Goal: Find specific page/section: Find specific page/section

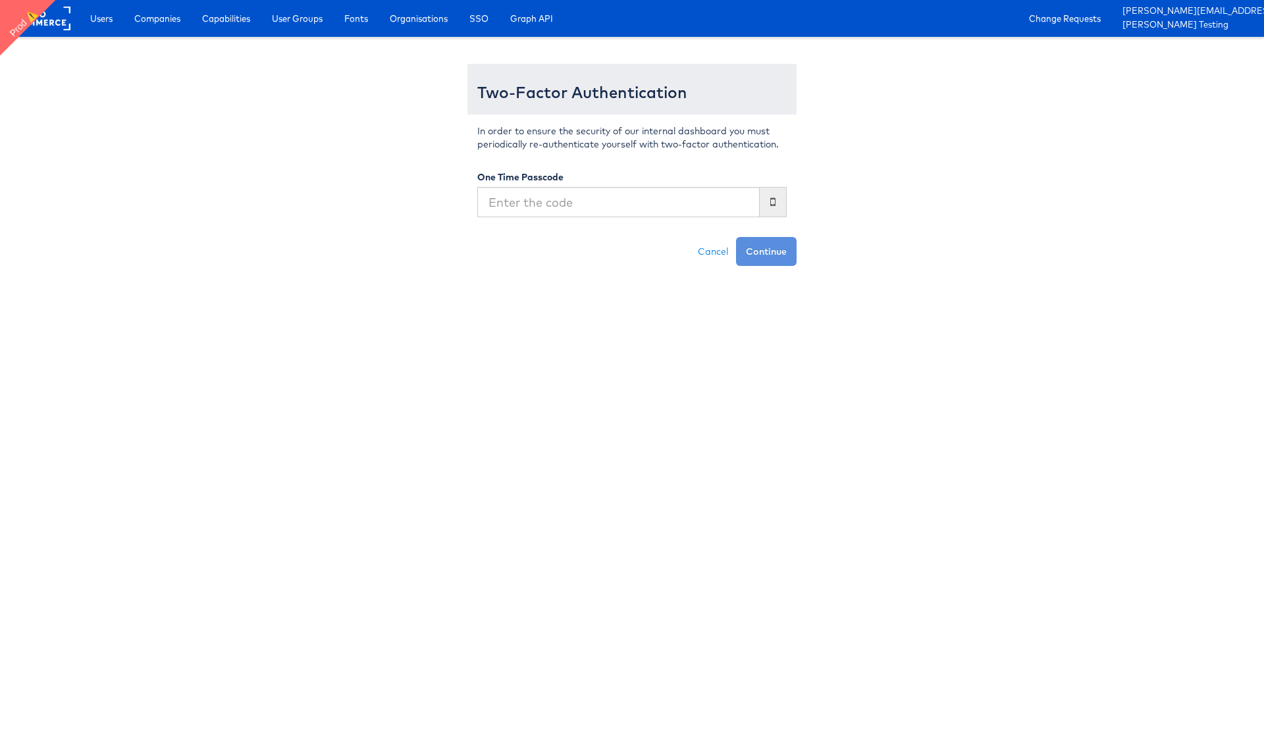
click at [551, 204] on input "text" at bounding box center [618, 202] width 283 height 30
type input "701178"
click at [736, 237] on button "Continue" at bounding box center [766, 251] width 61 height 29
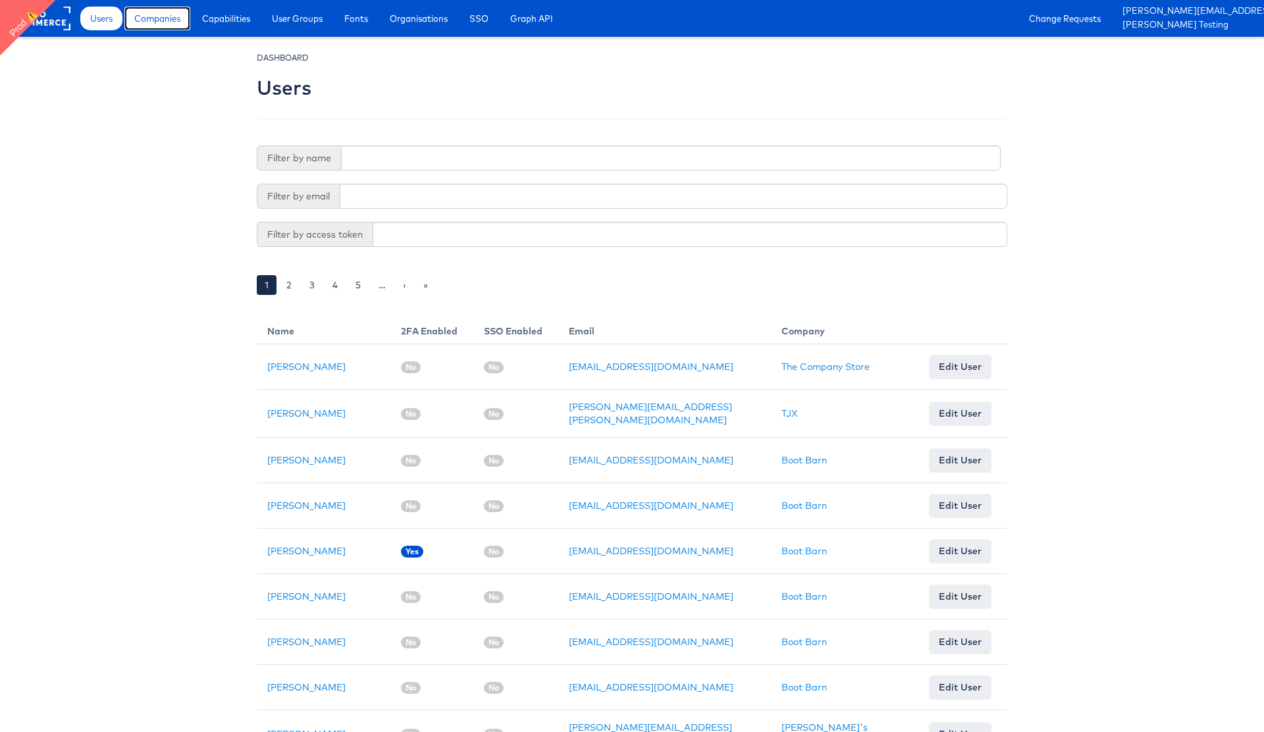
click at [157, 28] on link "Companies" at bounding box center [157, 19] width 66 height 24
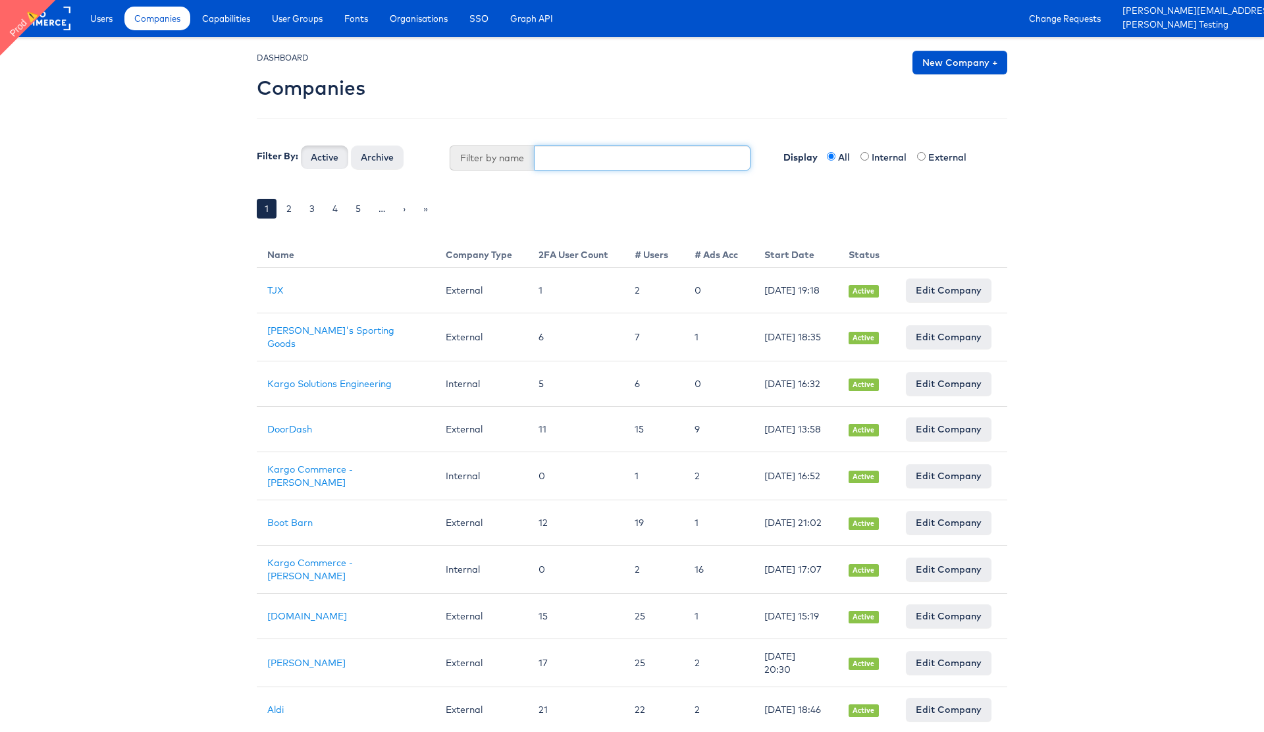
click at [570, 150] on input "text" at bounding box center [642, 158] width 217 height 25
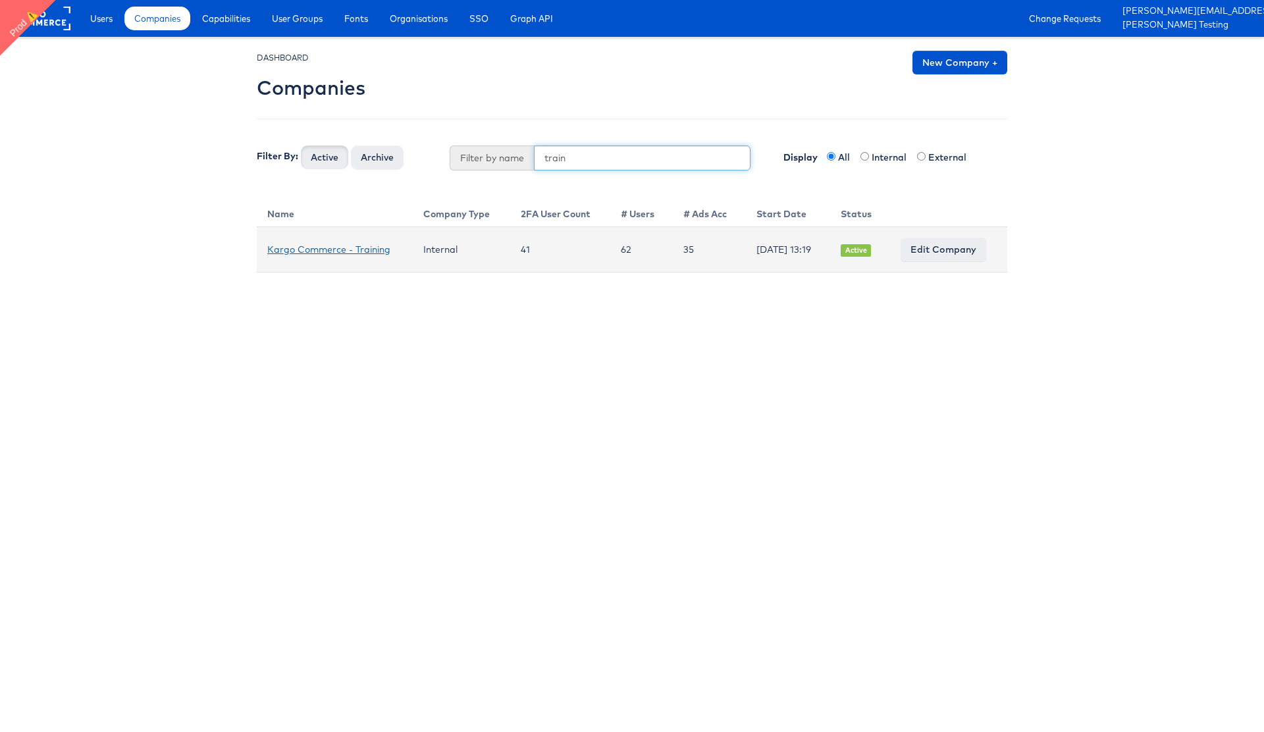
type input "train"
click at [333, 252] on link "Kargo Commerce - Training" at bounding box center [328, 250] width 123 height 12
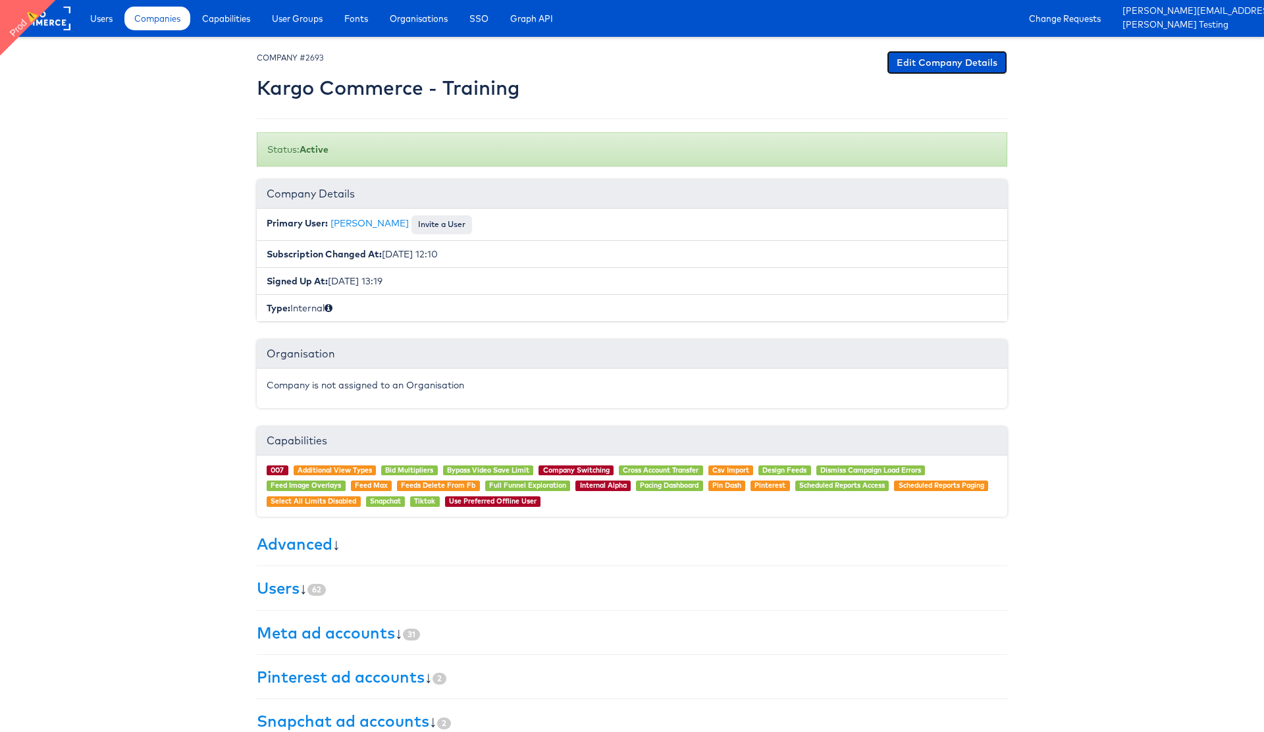
click at [922, 66] on link "Edit Company Details" at bounding box center [947, 63] width 121 height 24
click at [371, 223] on link "[PERSON_NAME]" at bounding box center [370, 223] width 78 height 12
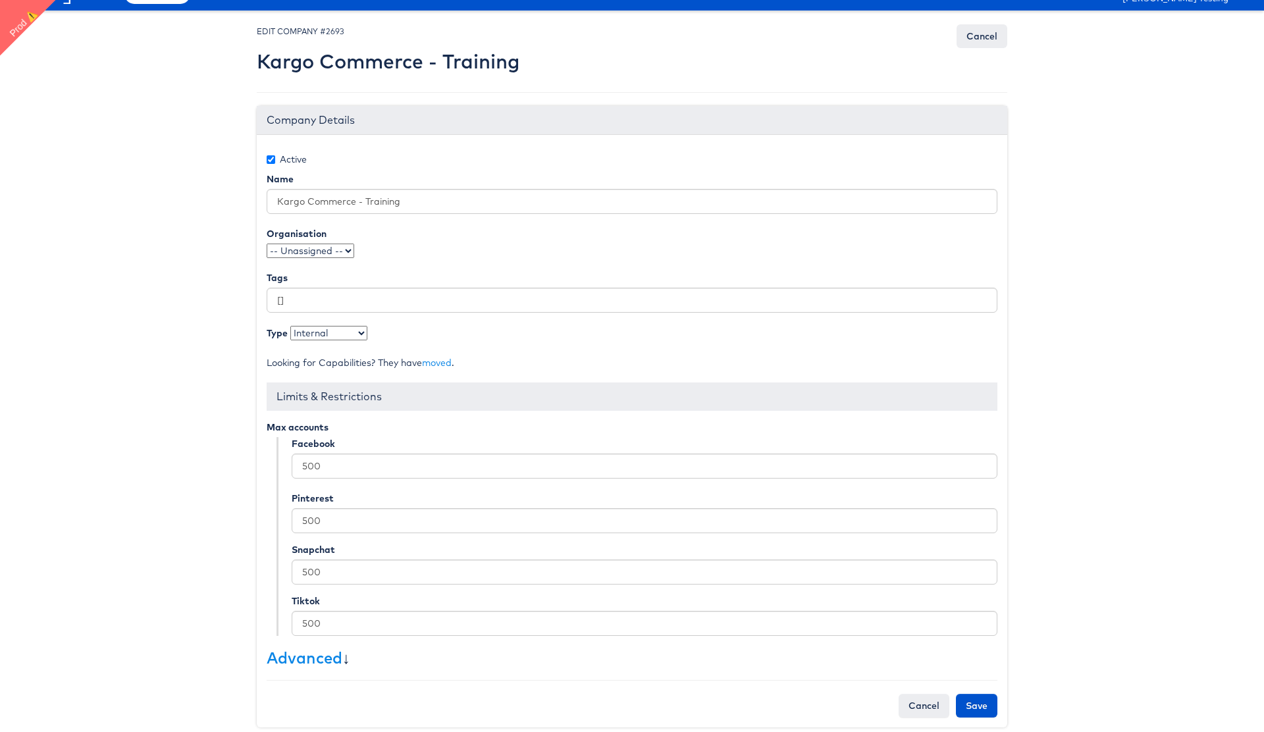
scroll to position [40, 0]
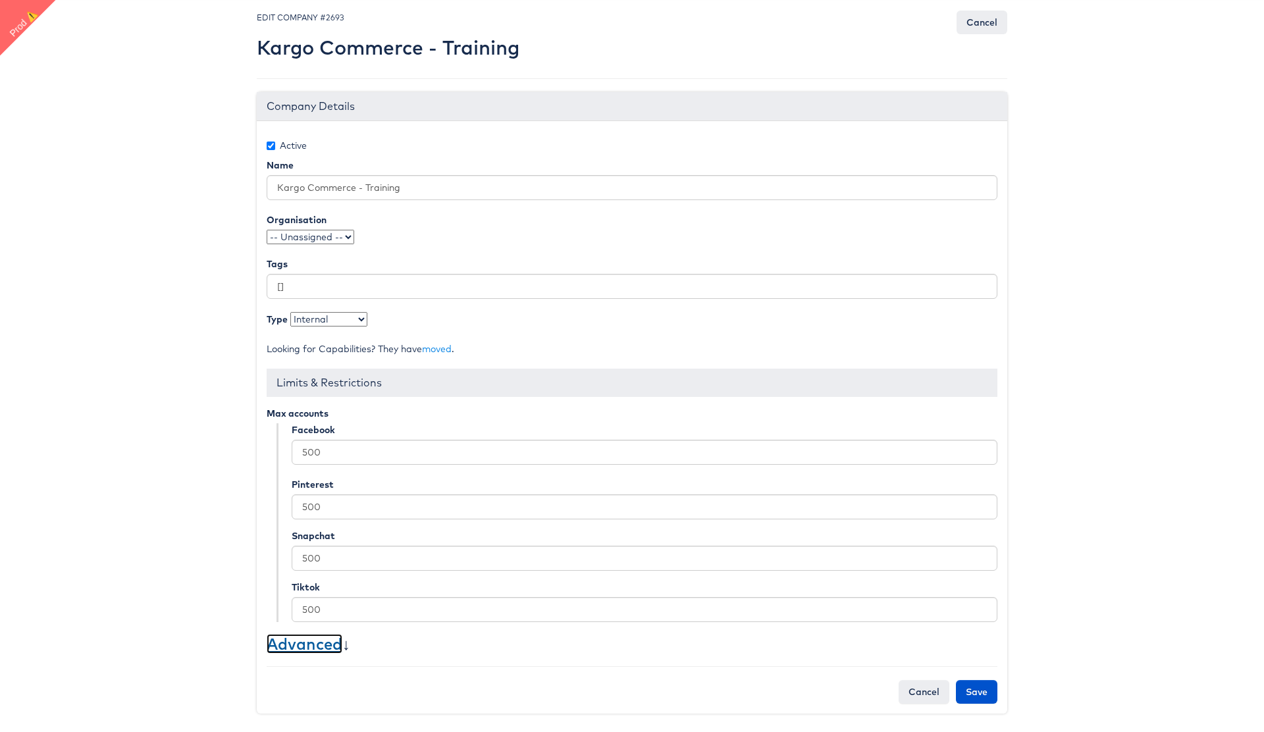
click at [321, 649] on link "Advanced" at bounding box center [305, 644] width 76 height 20
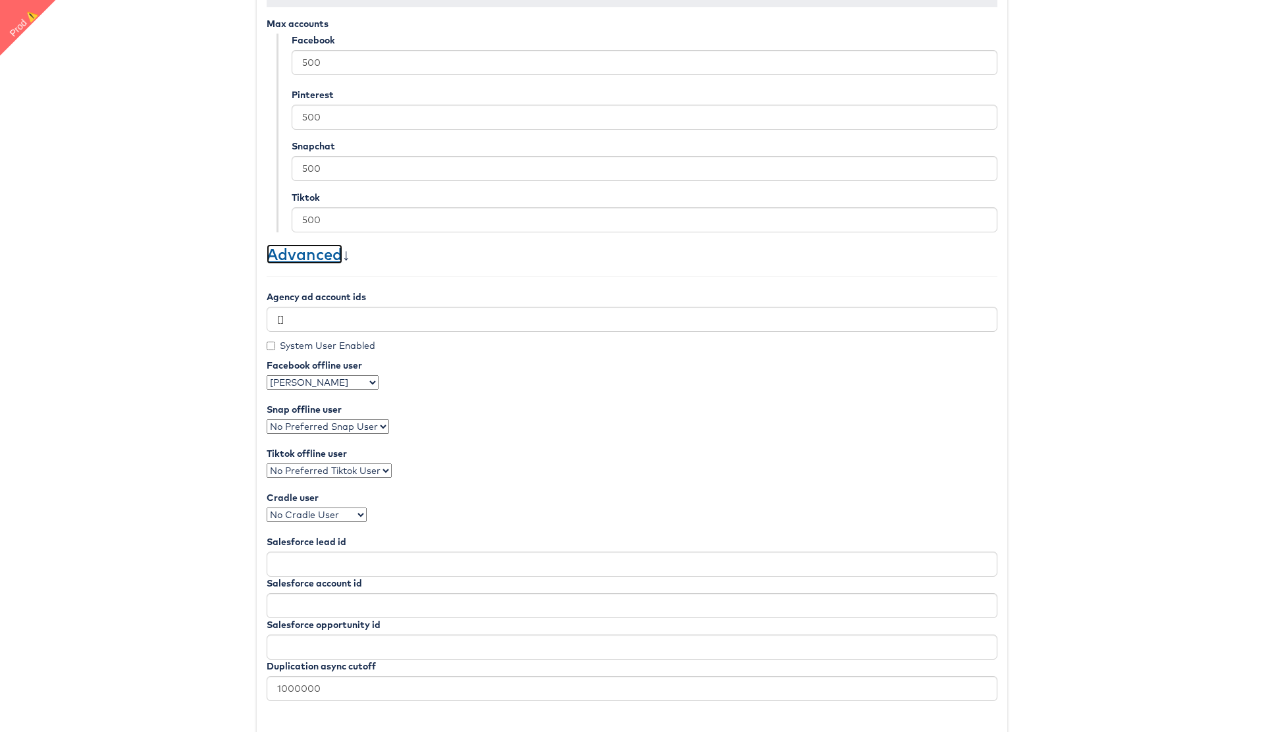
scroll to position [491, 0]
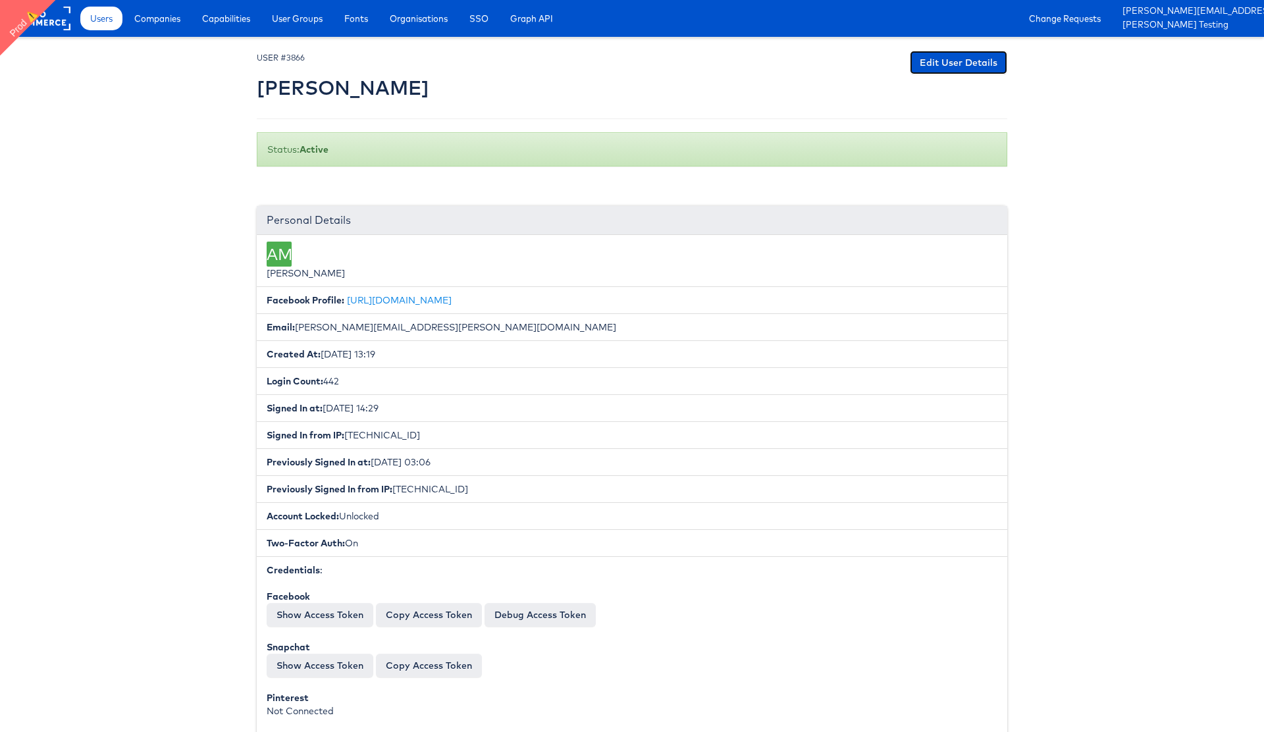
click at [942, 68] on link "Edit User Details" at bounding box center [958, 63] width 97 height 24
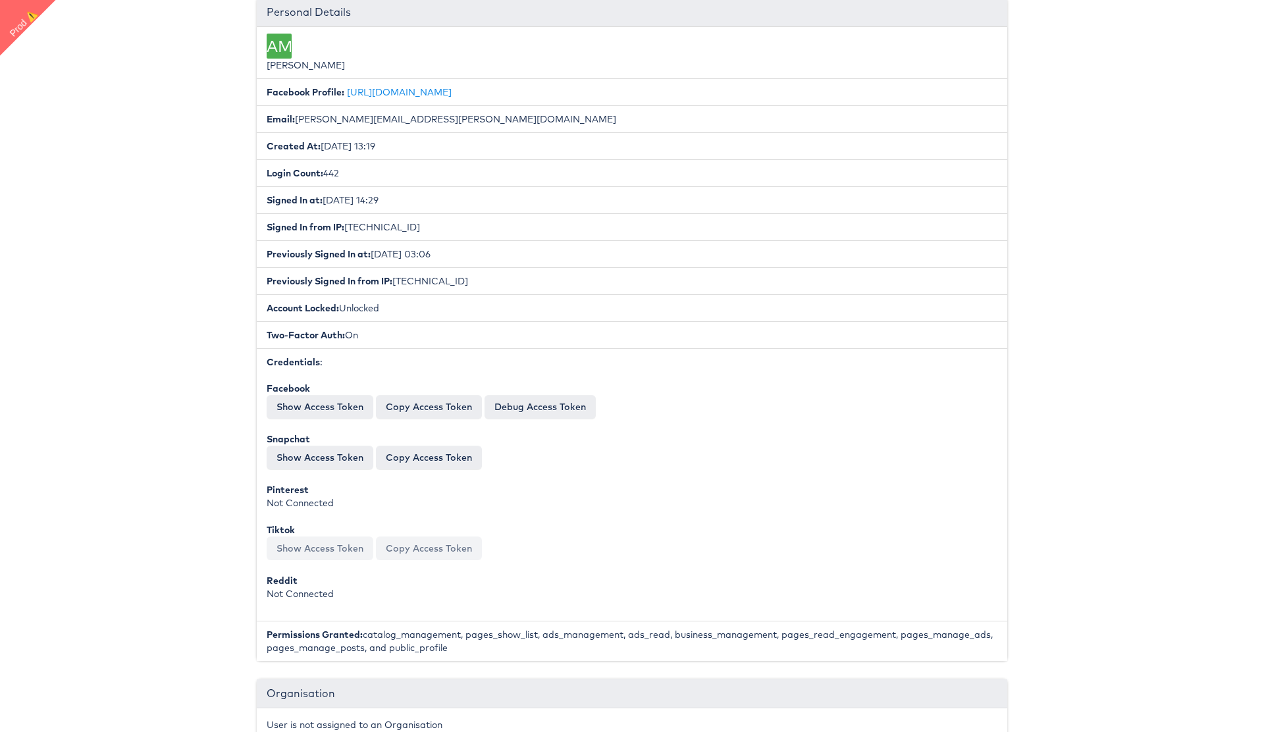
scroll to position [211, 0]
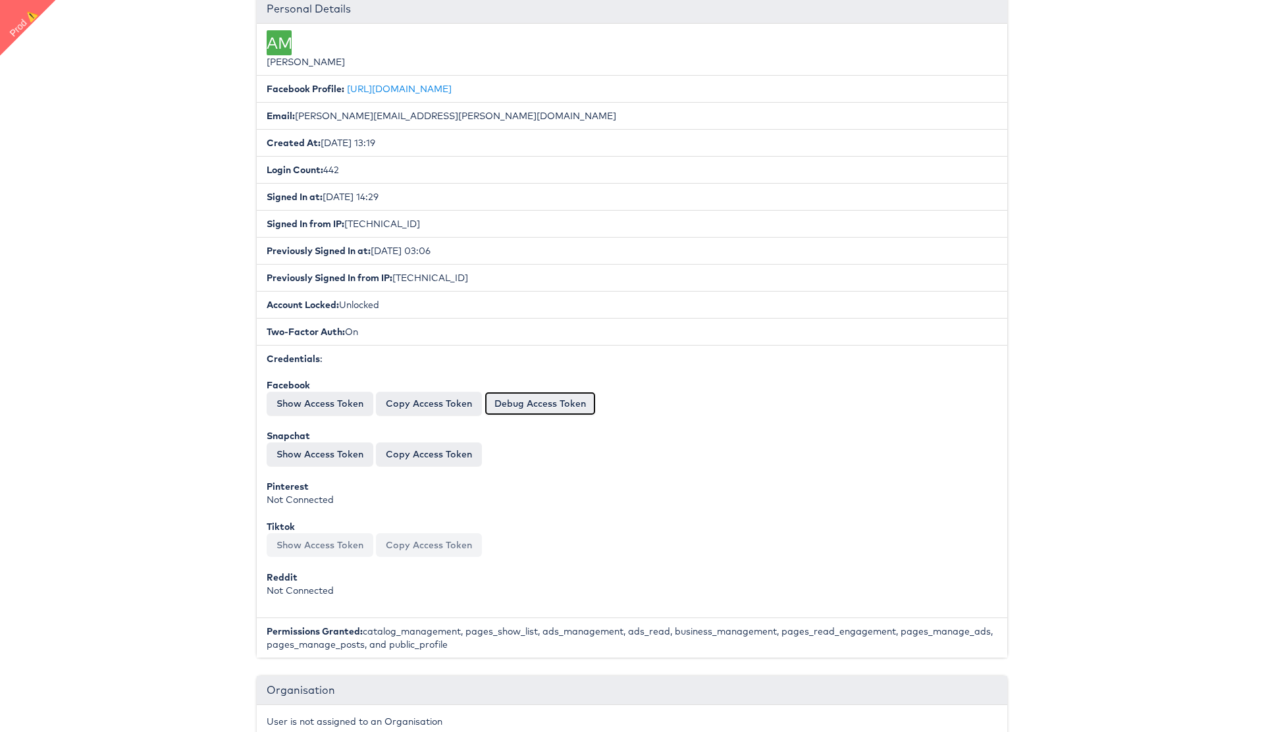
click at [558, 400] on link "Debug Access Token" at bounding box center [540, 404] width 111 height 24
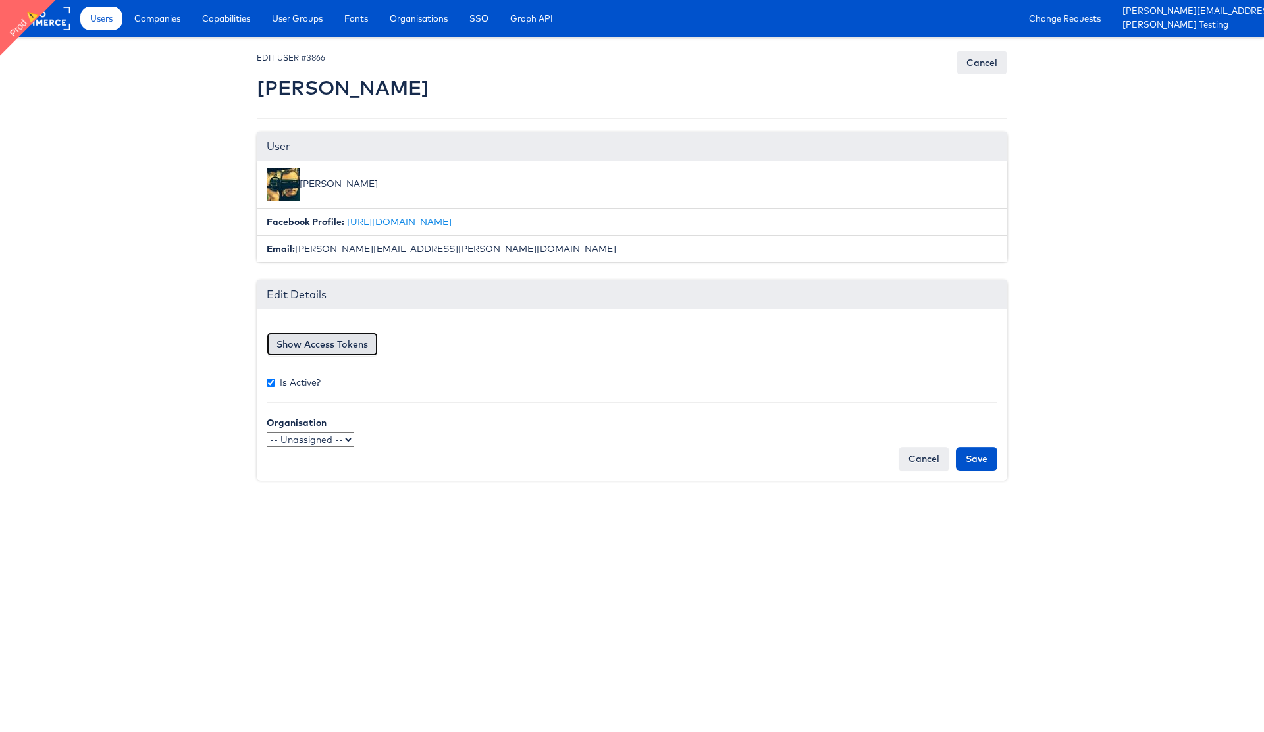
click at [340, 344] on button "Show Access Tokens" at bounding box center [322, 345] width 111 height 24
